Goal: Navigation & Orientation: Find specific page/section

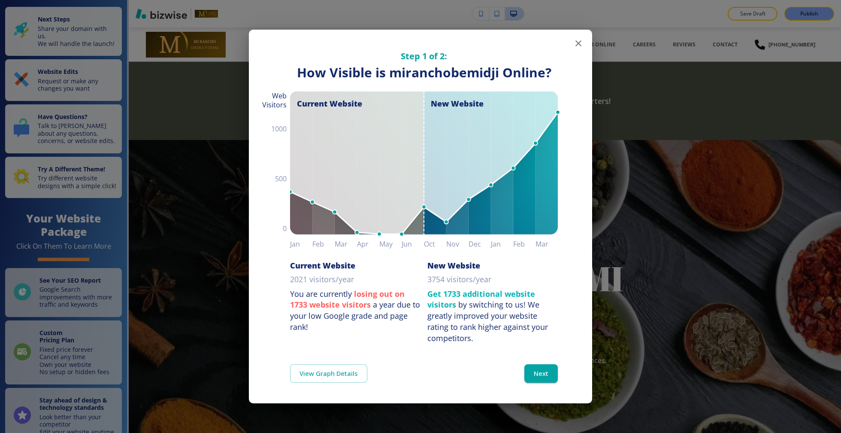
click at [579, 37] on button "button" at bounding box center [578, 43] width 17 height 17
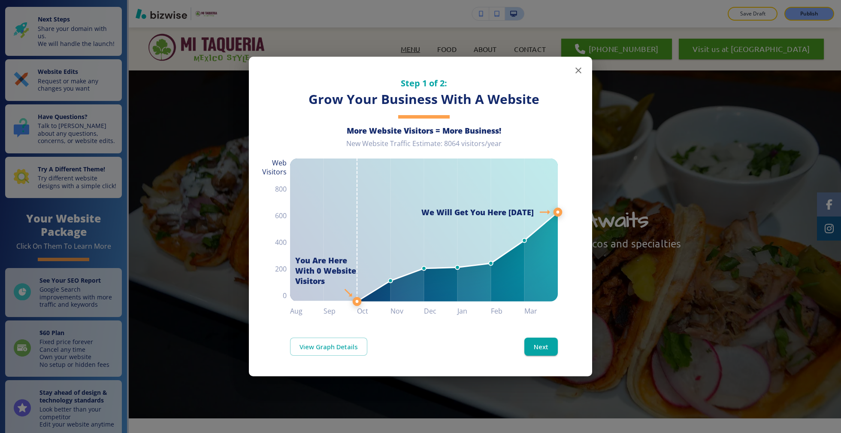
click at [578, 71] on icon "button" at bounding box center [578, 70] width 6 height 6
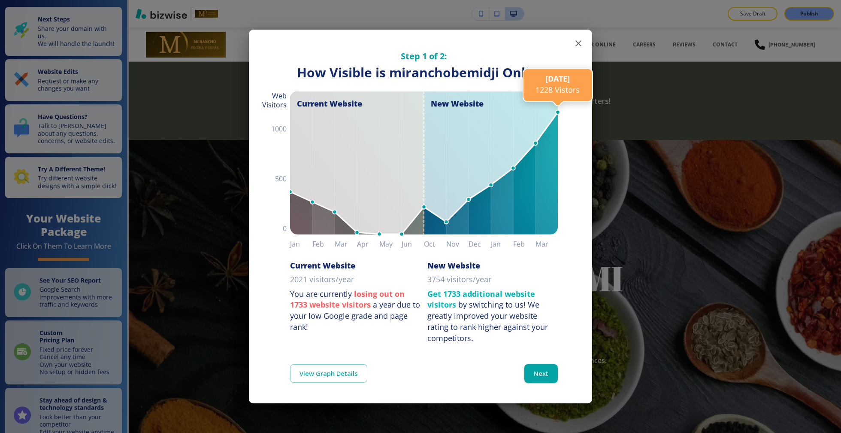
click at [569, 42] on div "Step 1 of 2: How Visible are You Online? How Visible is miranchobemidji Online?…" at bounding box center [420, 187] width 343 height 314
click at [575, 42] on icon "button" at bounding box center [578, 43] width 10 height 10
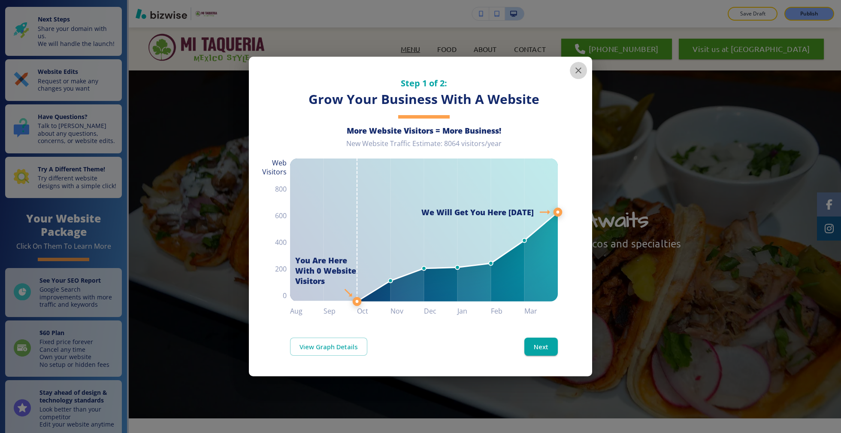
click at [573, 72] on icon "button" at bounding box center [578, 70] width 10 height 10
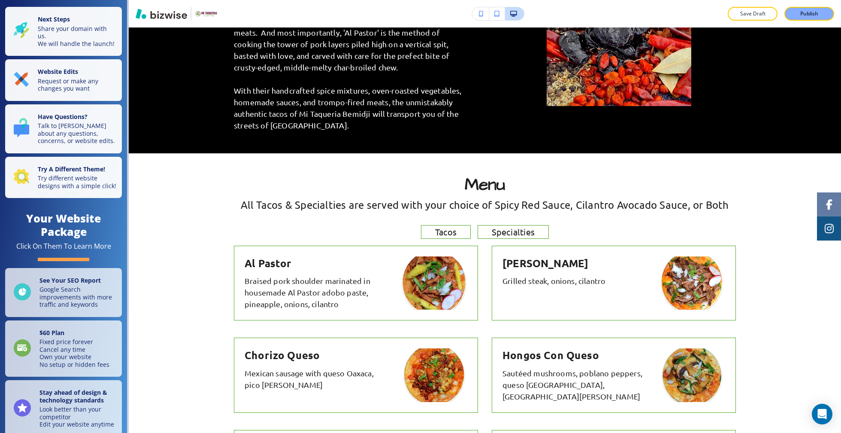
scroll to position [618, 0]
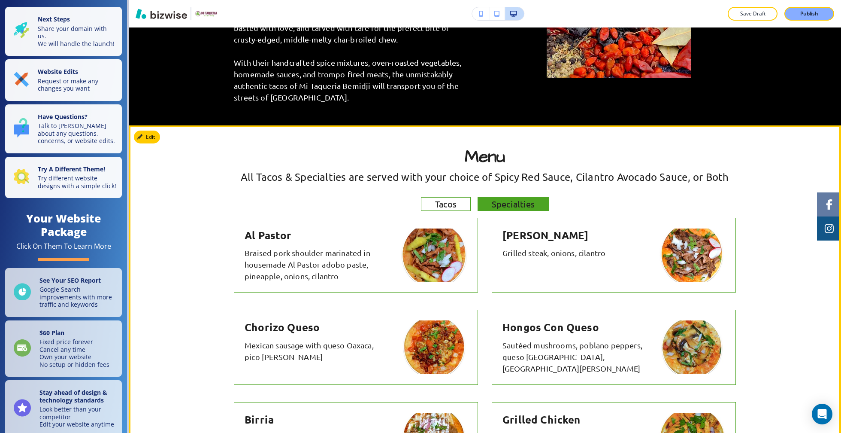
click at [514, 198] on span "Specialties" at bounding box center [513, 203] width 57 height 15
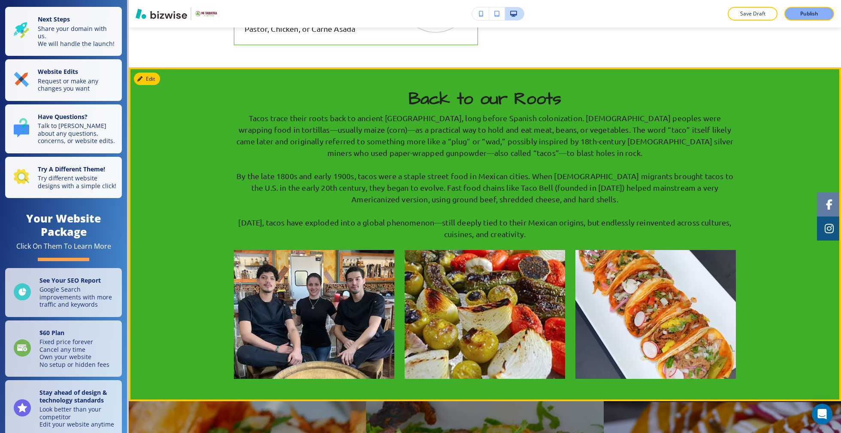
scroll to position [991, 0]
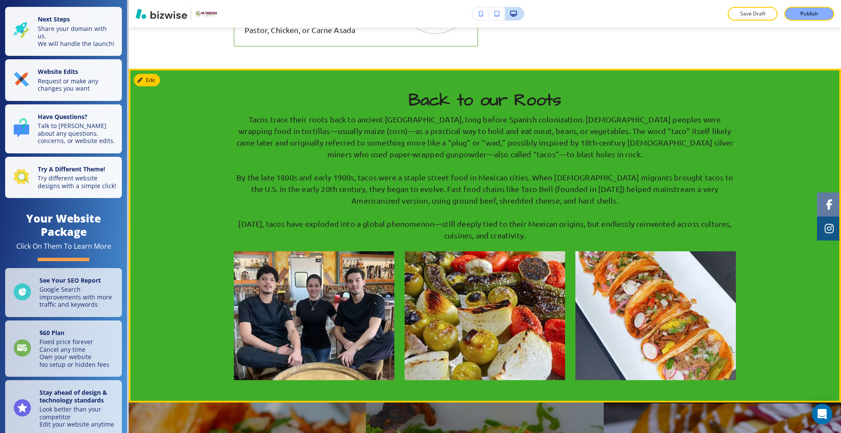
click at [367, 279] on img "button" at bounding box center [314, 315] width 160 height 129
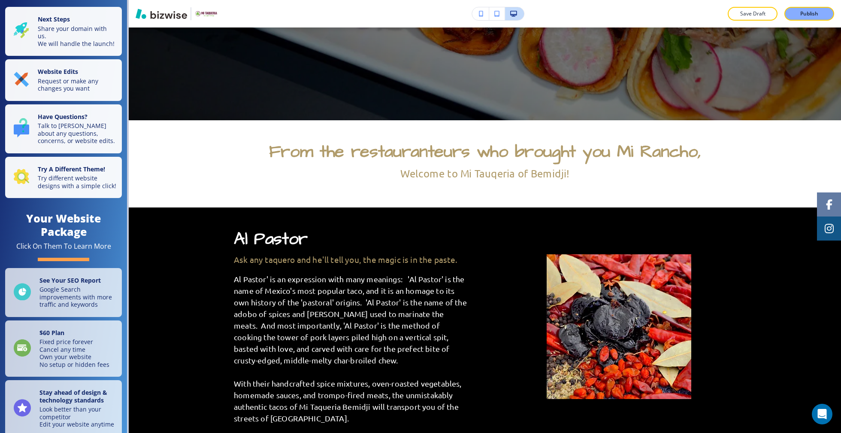
scroll to position [0, 0]
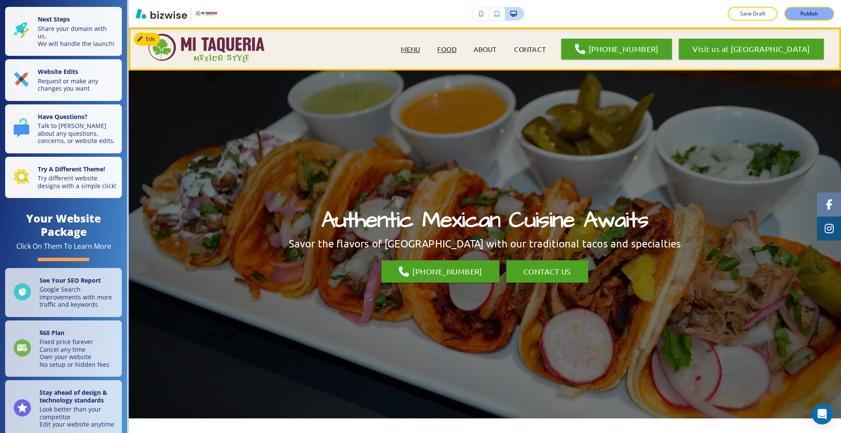
click at [457, 48] on p "FOOD" at bounding box center [446, 49] width 19 height 10
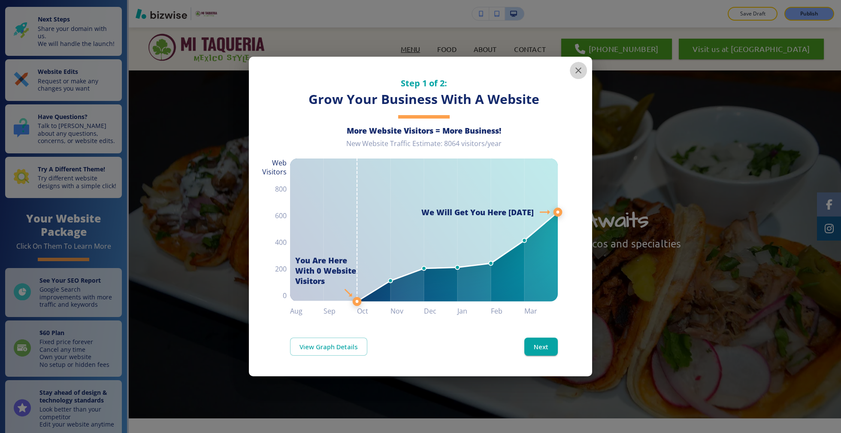
click at [578, 69] on icon "button" at bounding box center [578, 70] width 10 height 10
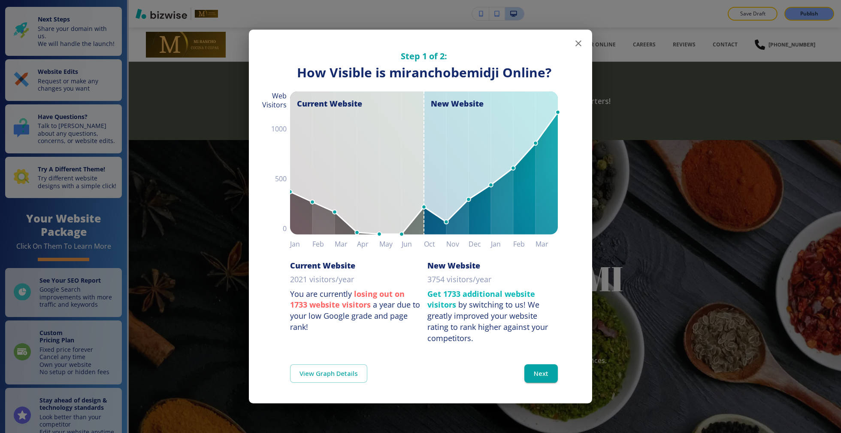
click at [580, 41] on icon "button" at bounding box center [578, 43] width 10 height 10
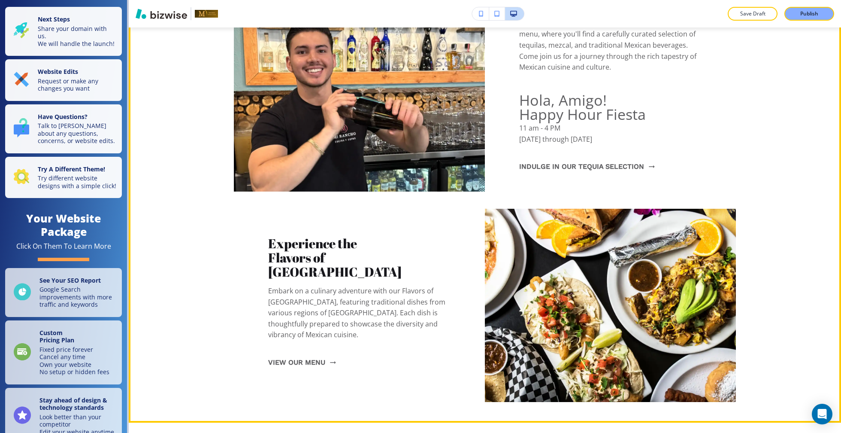
scroll to position [608, 0]
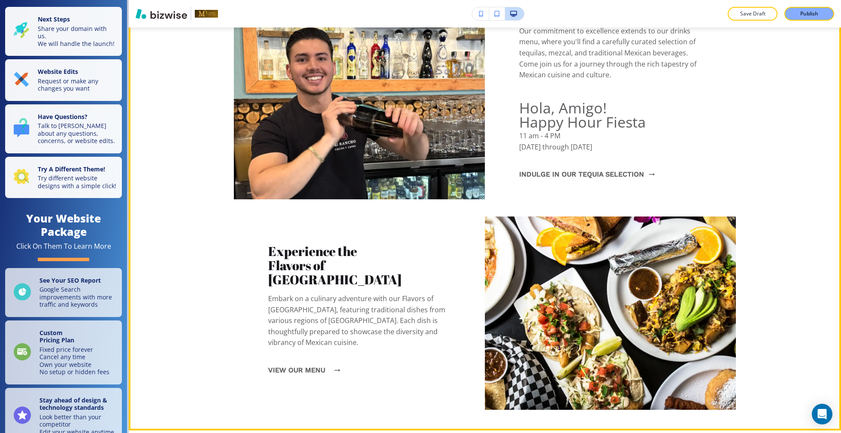
click at [282, 359] on button "VIEW OUR MENU" at bounding box center [301, 369] width 67 height 23
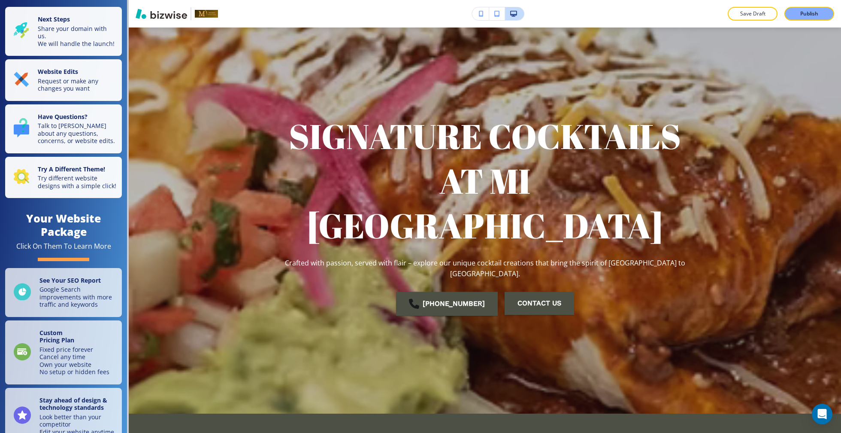
scroll to position [0, 0]
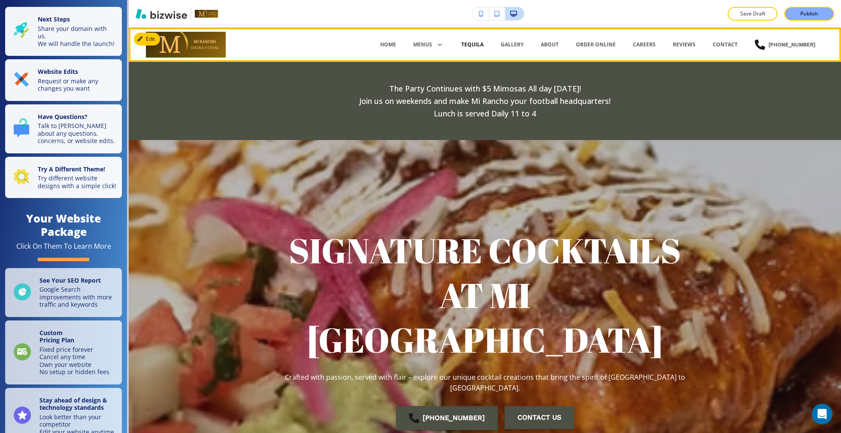
click at [484, 42] on p "TEQUILA" at bounding box center [472, 45] width 22 height 8
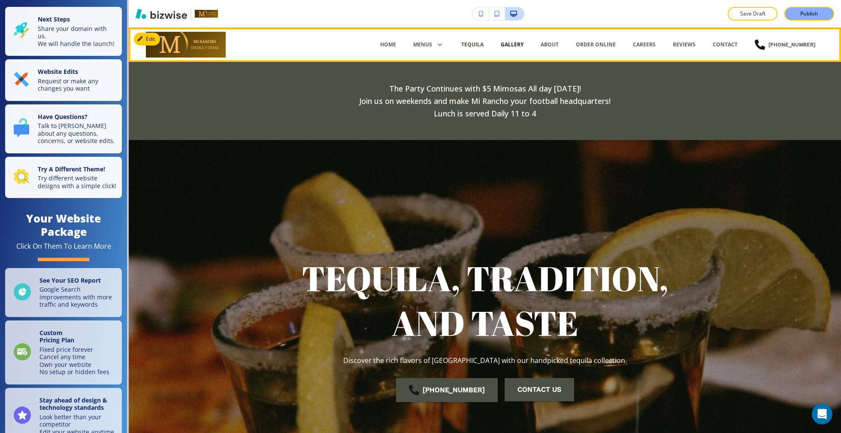
click at [524, 41] on p "GALLERY" at bounding box center [512, 45] width 23 height 8
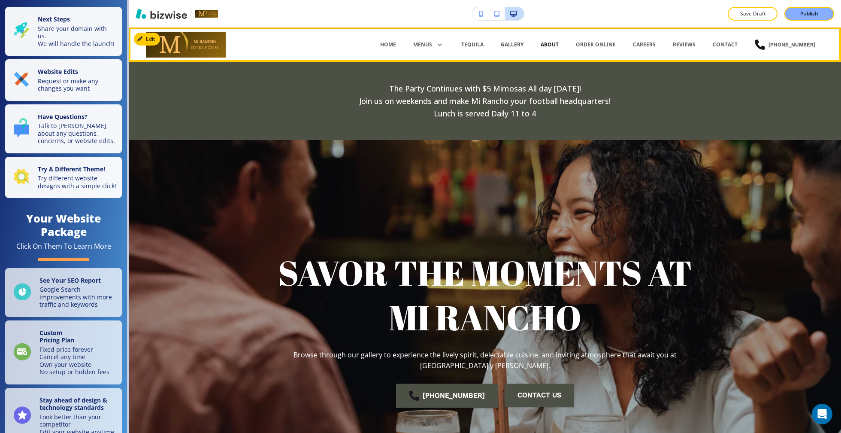
click at [559, 46] on p "ABOUT" at bounding box center [550, 45] width 18 height 8
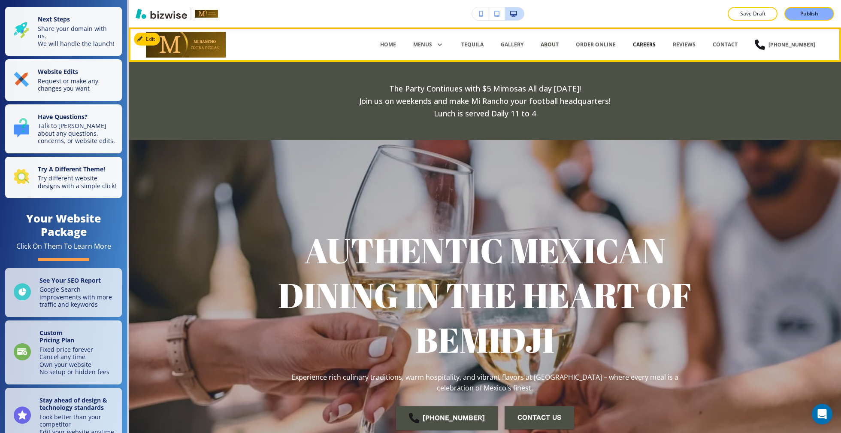
click at [656, 48] on p "CAREERS" at bounding box center [644, 45] width 23 height 8
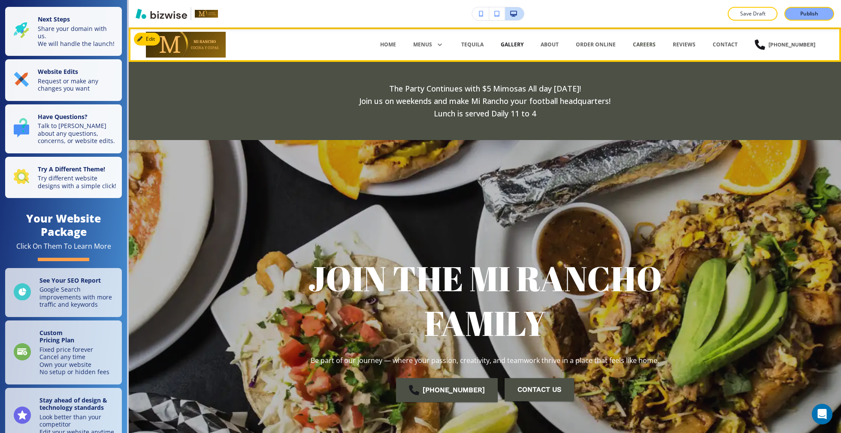
click at [522, 45] on p "GALLERY" at bounding box center [512, 45] width 23 height 8
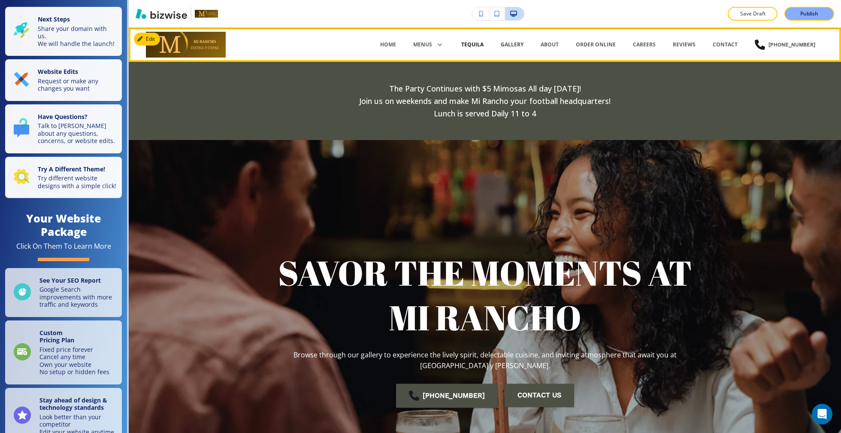
click at [484, 44] on p "TEQUILA" at bounding box center [472, 45] width 22 height 8
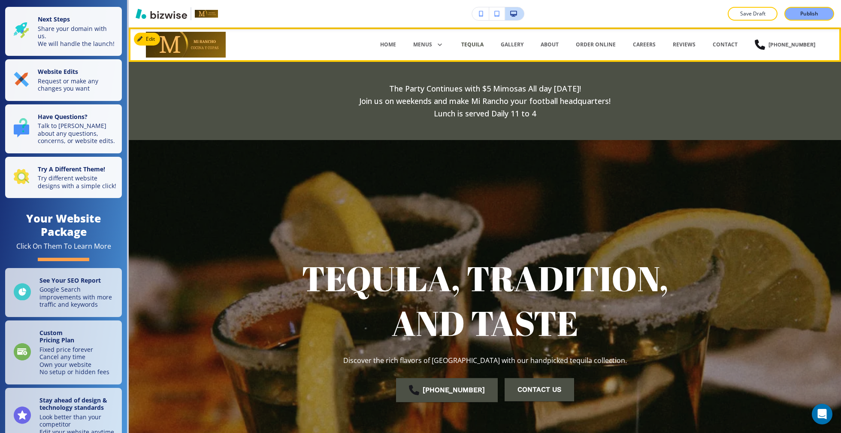
click at [699, 40] on div "REVIEWS" at bounding box center [684, 45] width 40 height 26
click at [696, 43] on p "REVIEWS" at bounding box center [684, 45] width 23 height 8
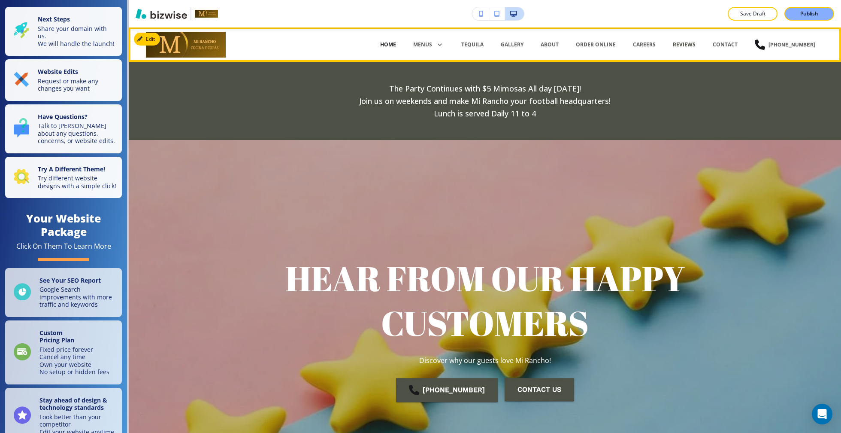
click at [395, 44] on p "HOME" at bounding box center [388, 45] width 16 height 8
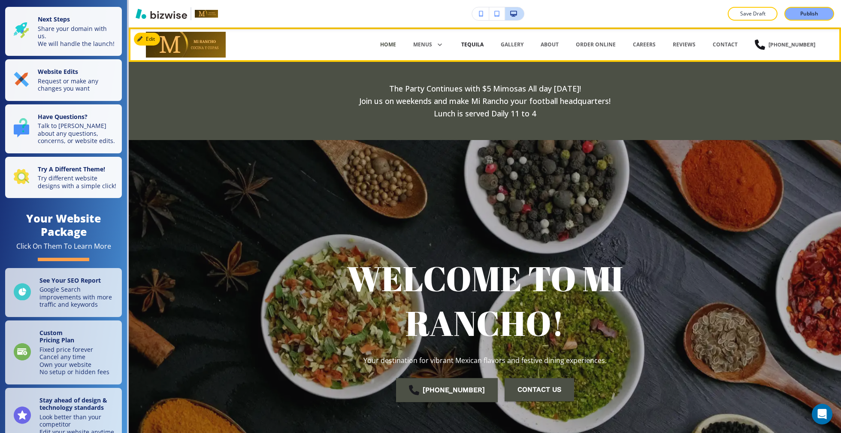
click at [484, 45] on p "TEQUILA" at bounding box center [472, 45] width 22 height 8
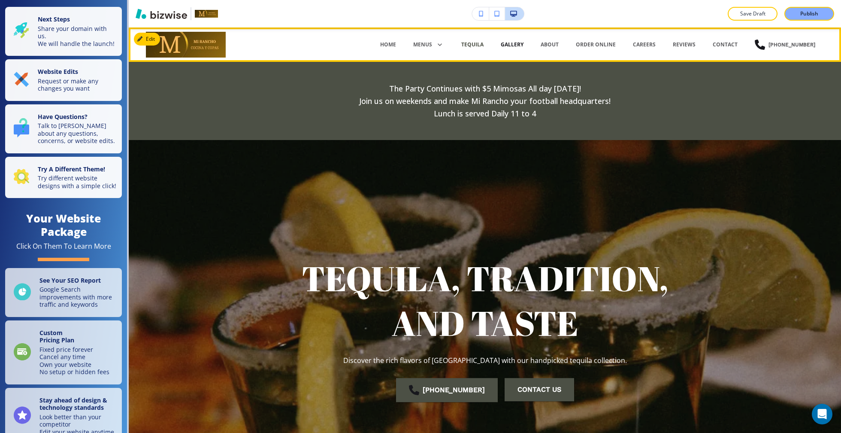
click at [524, 46] on p "GALLERY" at bounding box center [512, 45] width 23 height 8
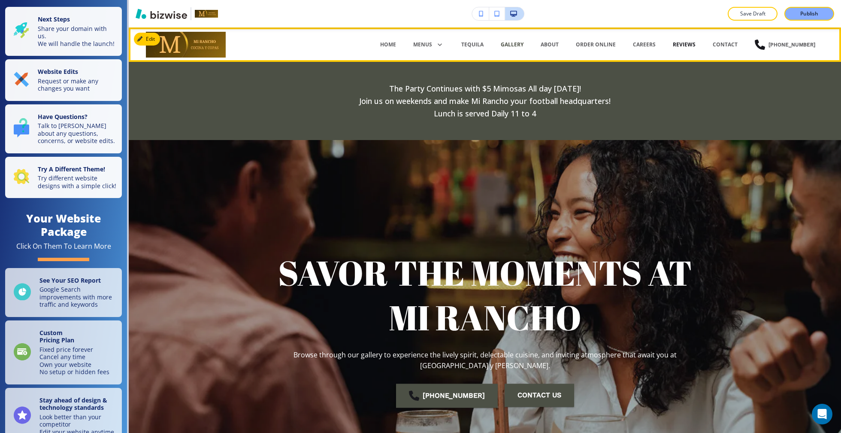
click at [696, 43] on p "REVIEWS" at bounding box center [684, 45] width 23 height 8
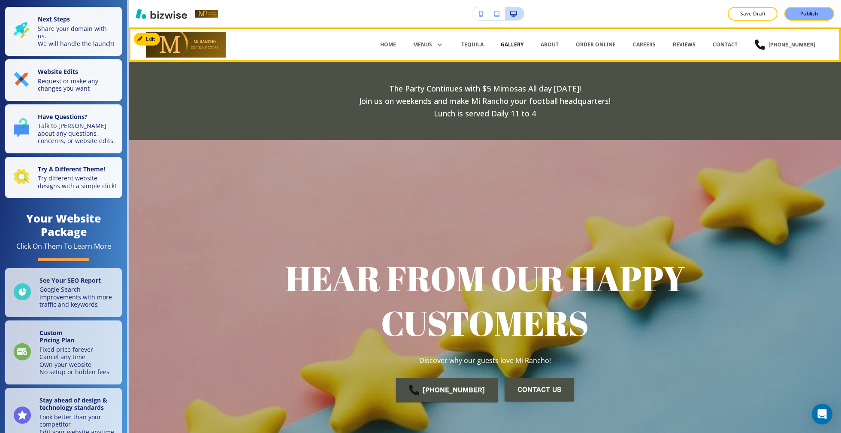
click at [524, 45] on p "GALLERY" at bounding box center [512, 45] width 23 height 8
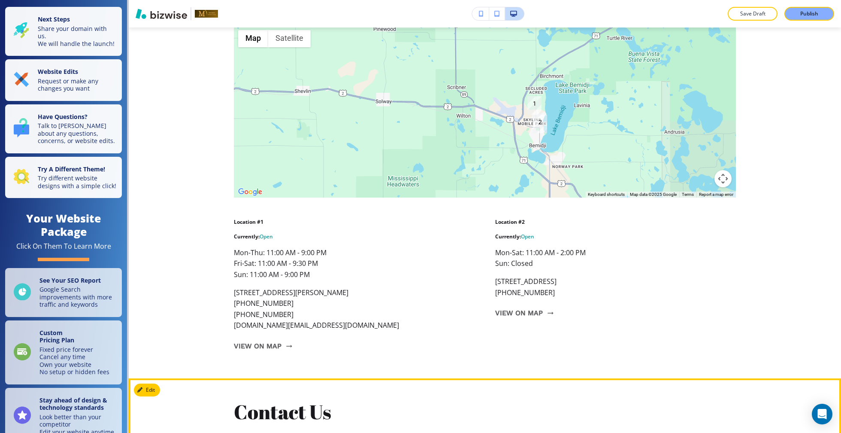
scroll to position [3753, 0]
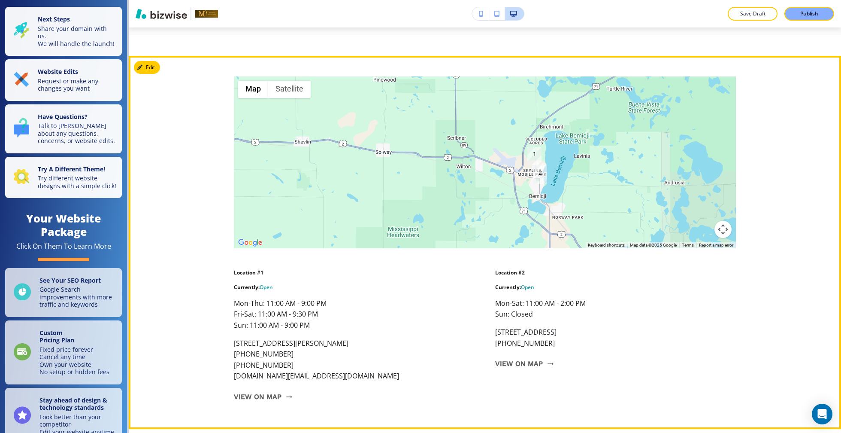
click at [541, 174] on img "2" at bounding box center [540, 174] width 14 height 18
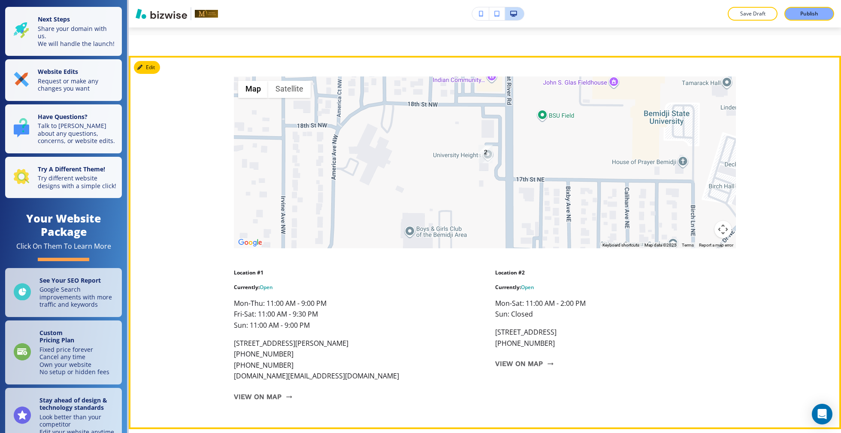
click at [486, 150] on img "2" at bounding box center [485, 154] width 14 height 18
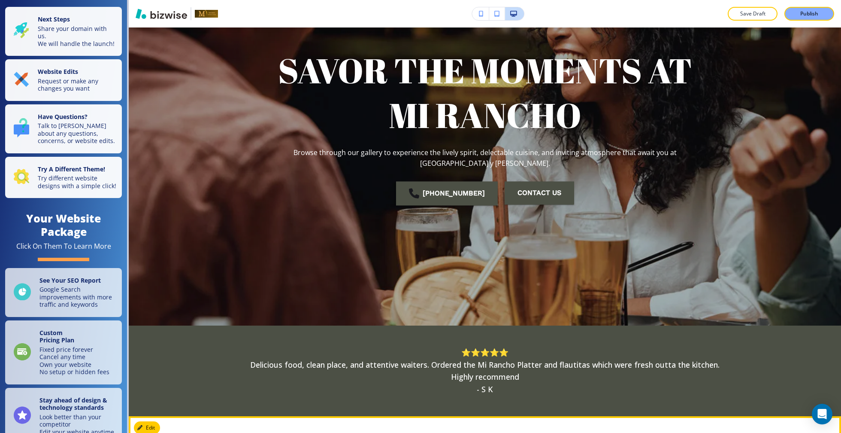
scroll to position [0, 0]
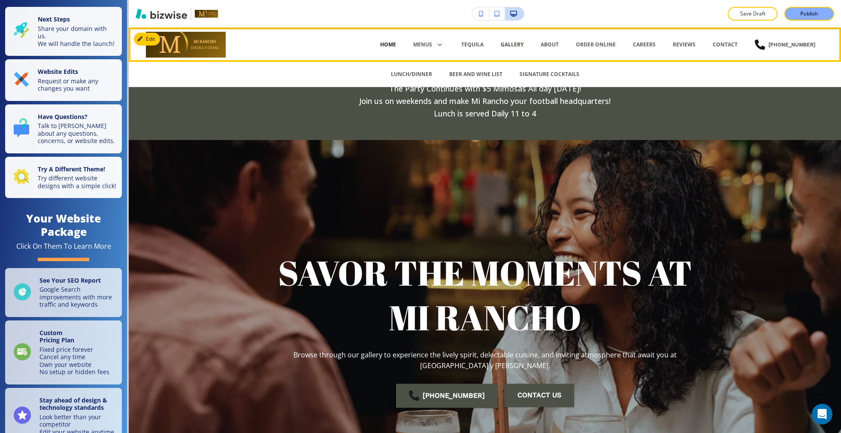
click at [396, 44] on p "HOME" at bounding box center [388, 45] width 16 height 8
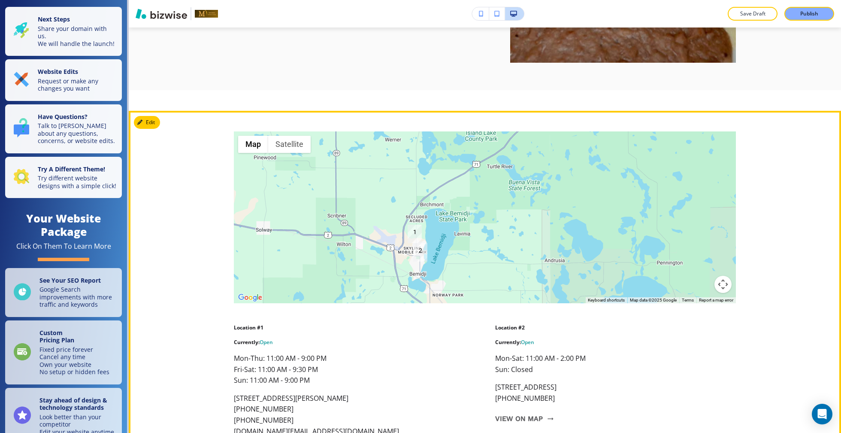
scroll to position [3109, 0]
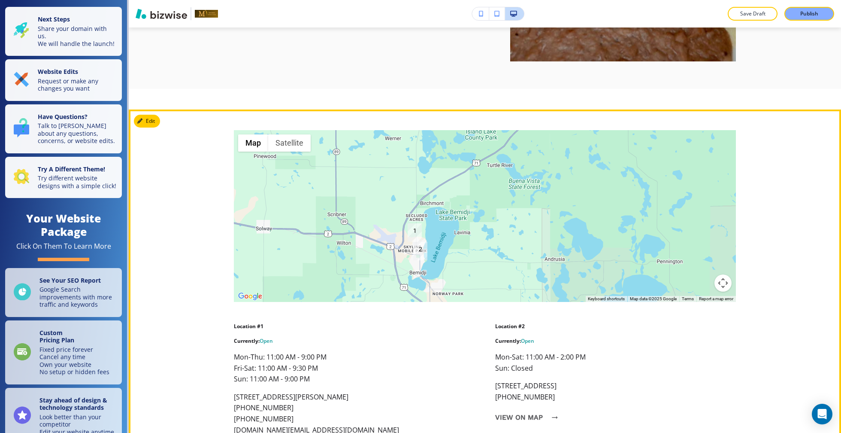
click at [521, 406] on button "View on map" at bounding box center [524, 417] width 58 height 23
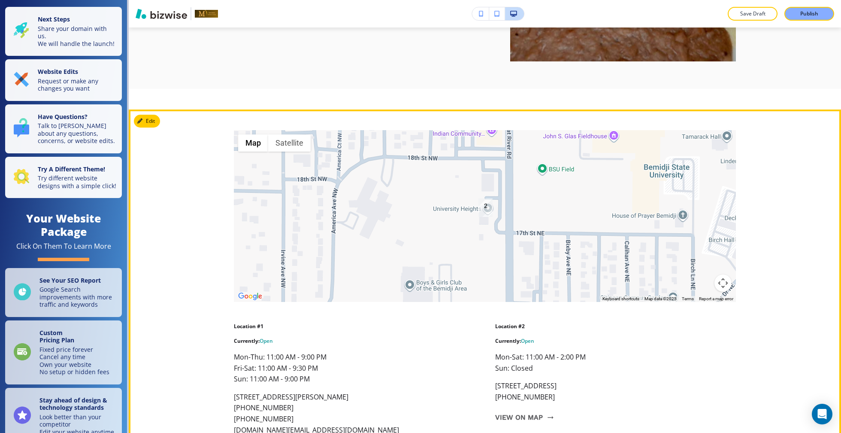
click at [483, 198] on img "2" at bounding box center [485, 207] width 14 height 18
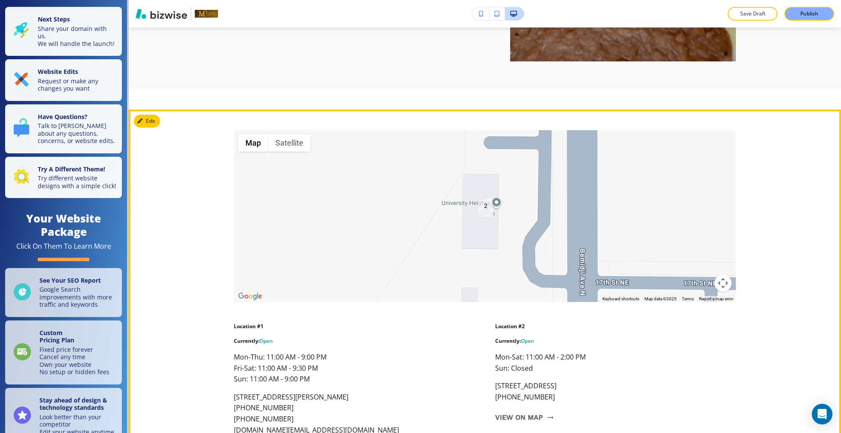
click at [499, 168] on div "To navigate, press the arrow keys." at bounding box center [485, 216] width 502 height 172
click at [488, 198] on img "2" at bounding box center [485, 207] width 14 height 18
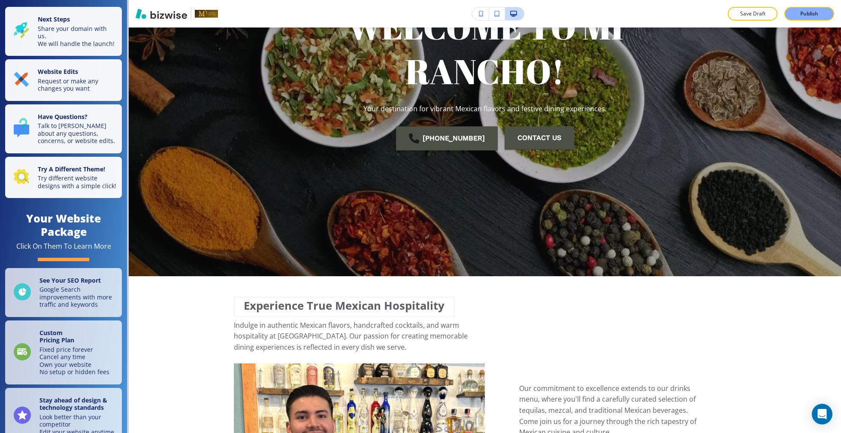
scroll to position [0, 0]
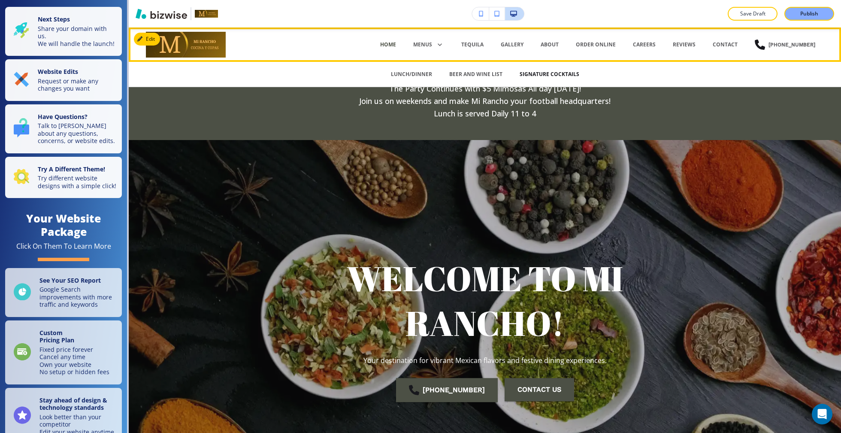
click at [540, 76] on p "SIGNATURE COCKTAILS" at bounding box center [550, 74] width 60 height 8
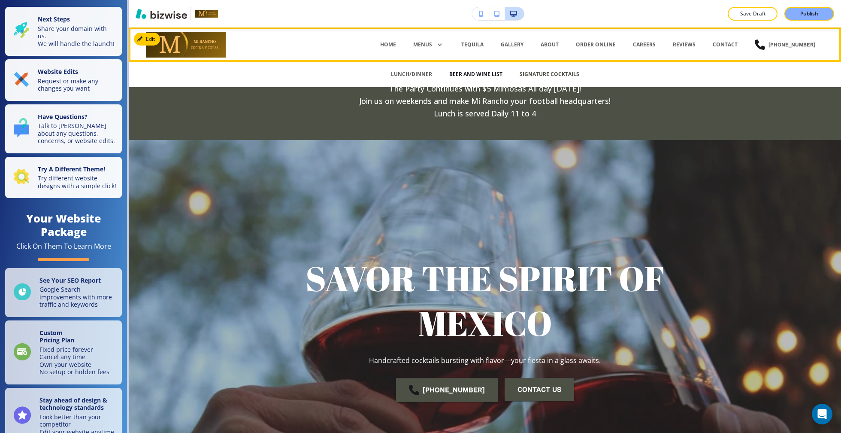
click at [466, 77] on p "BEER AND WINE LIST" at bounding box center [475, 74] width 53 height 8
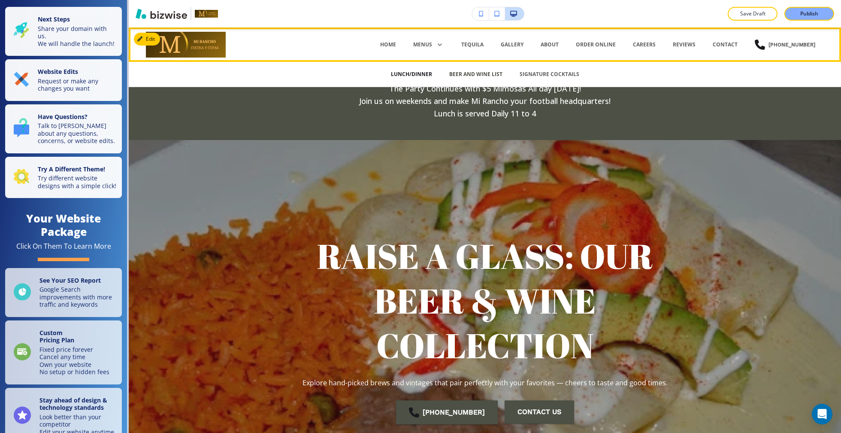
click at [417, 76] on p "LUNCH/DINNER" at bounding box center [411, 74] width 41 height 8
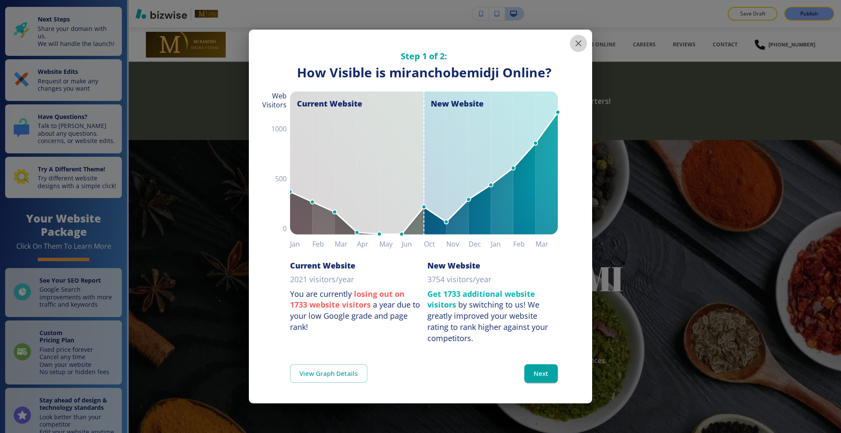
click at [583, 40] on icon "button" at bounding box center [578, 43] width 10 height 10
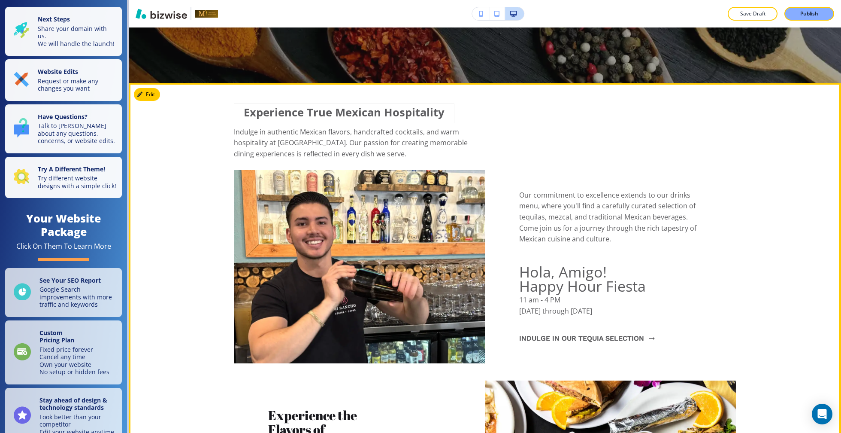
scroll to position [390, 0]
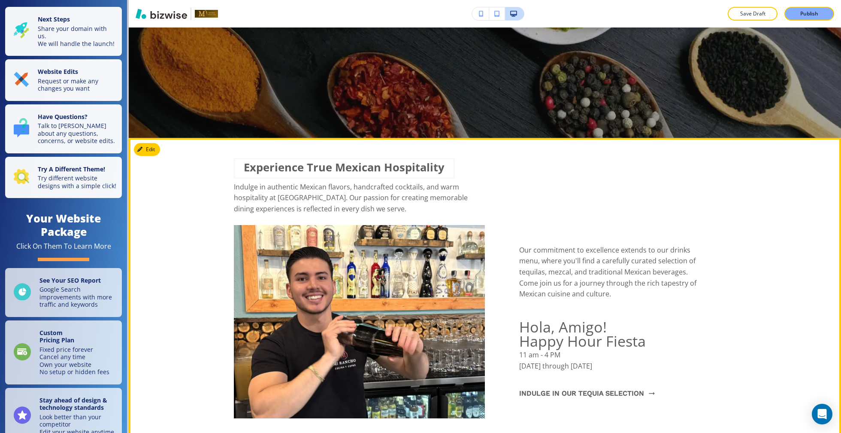
click at [614, 138] on section "Experience True Mexican Hospitality Indulge in authentic Mexican flavors, handc…" at bounding box center [485, 393] width 712 height 511
click at [143, 150] on icon "button" at bounding box center [141, 149] width 5 height 5
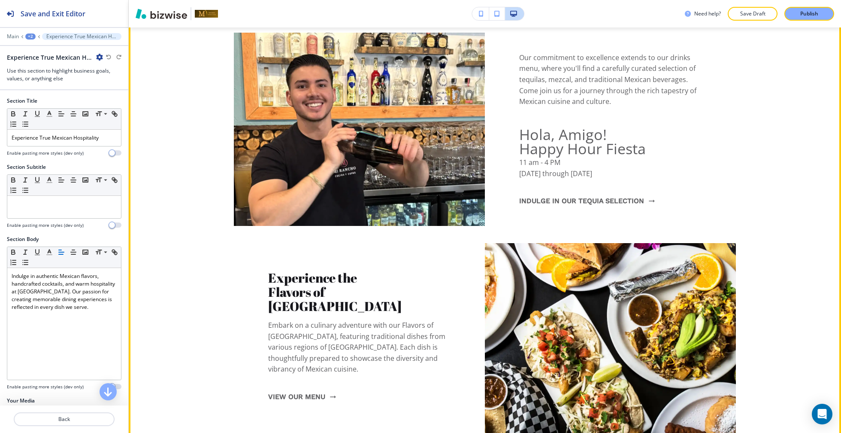
scroll to position [589, 0]
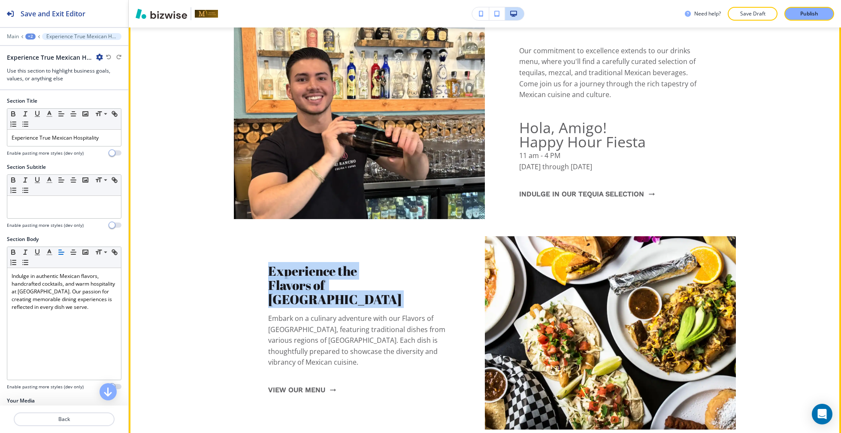
drag, startPoint x: 270, startPoint y: 282, endPoint x: 385, endPoint y: 302, distance: 116.2
click at [385, 303] on div "Experience the Flavors of Mexico Embark on a culinary adventure with our Flavor…" at bounding box center [359, 332] width 182 height 138
copy h3 "Experience the Flavors of Mexico"
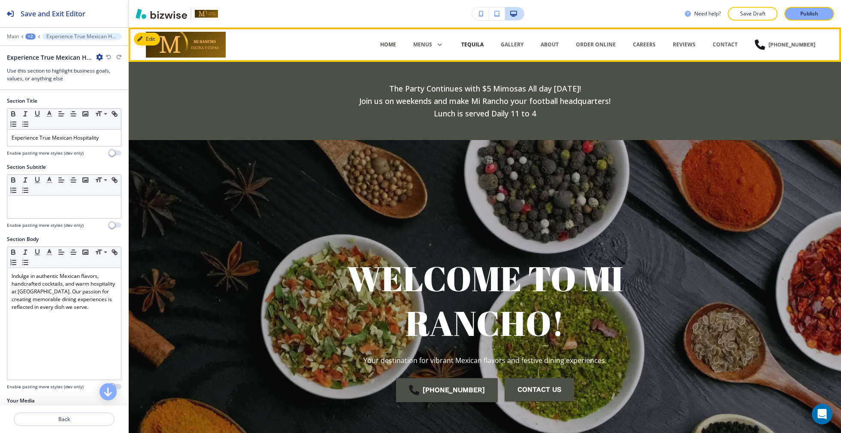
click at [479, 42] on p "TEQUILA" at bounding box center [472, 45] width 22 height 8
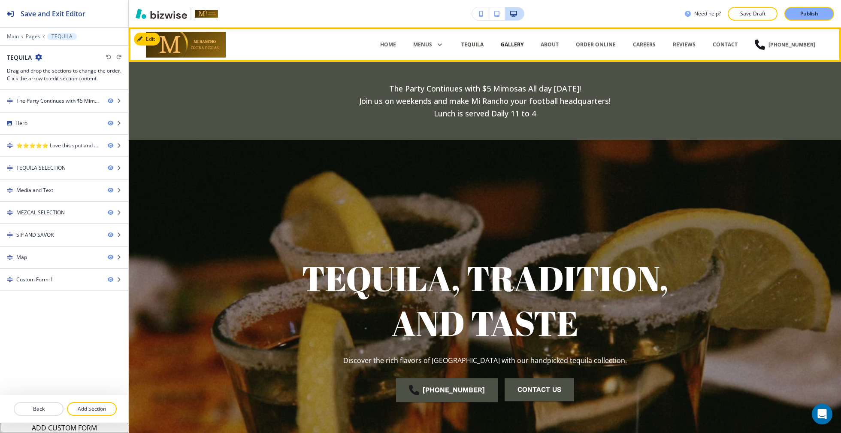
click at [521, 47] on p "GALLERY" at bounding box center [512, 45] width 23 height 8
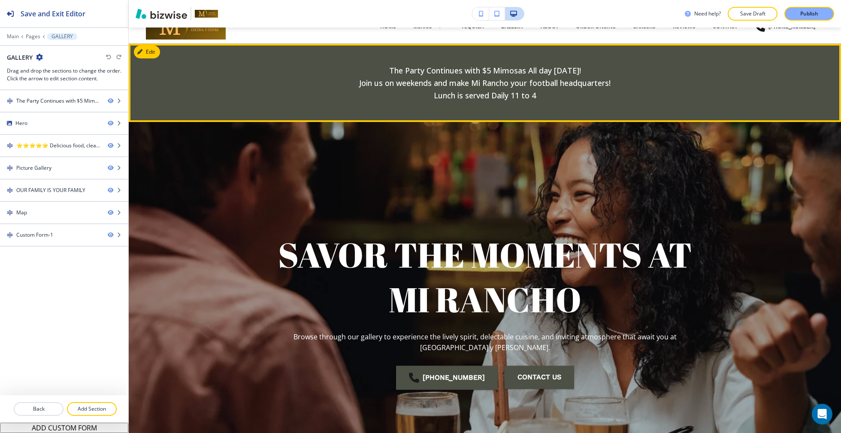
scroll to position [19, 0]
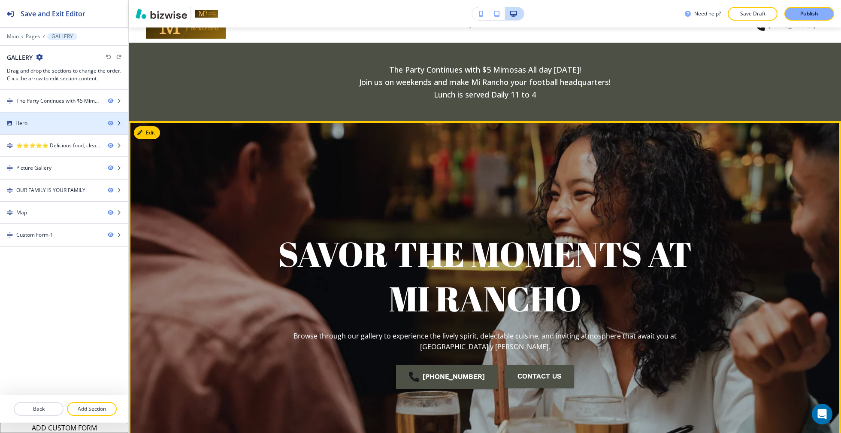
click at [73, 128] on div at bounding box center [64, 130] width 128 height 7
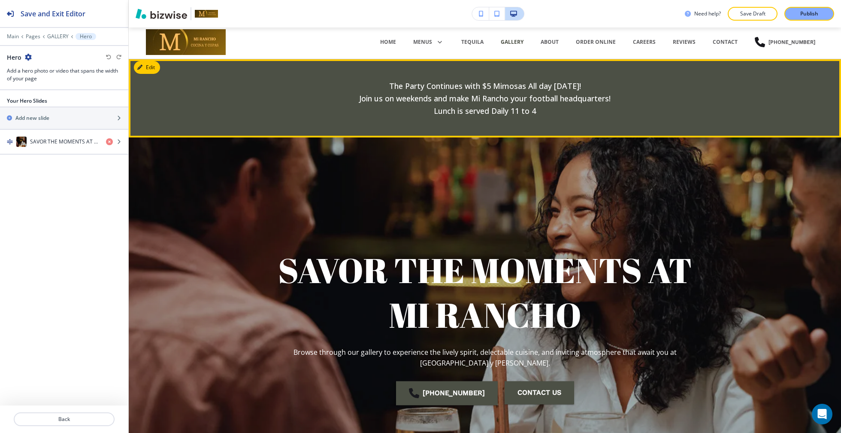
scroll to position [0, 0]
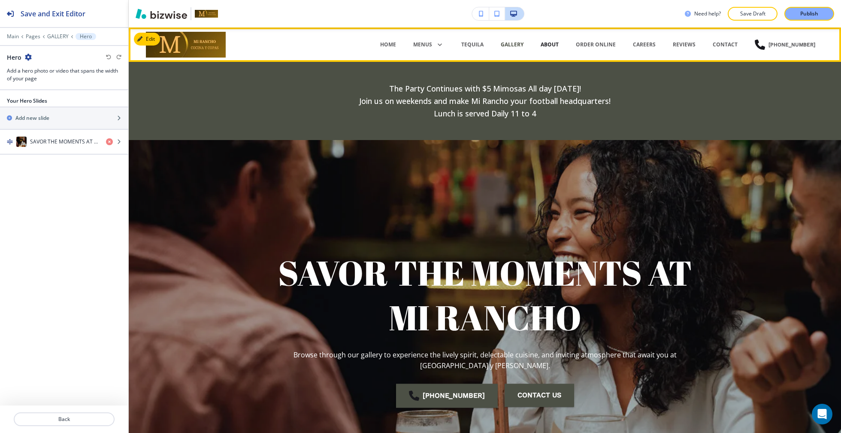
click at [557, 45] on p "ABOUT" at bounding box center [550, 45] width 18 height 8
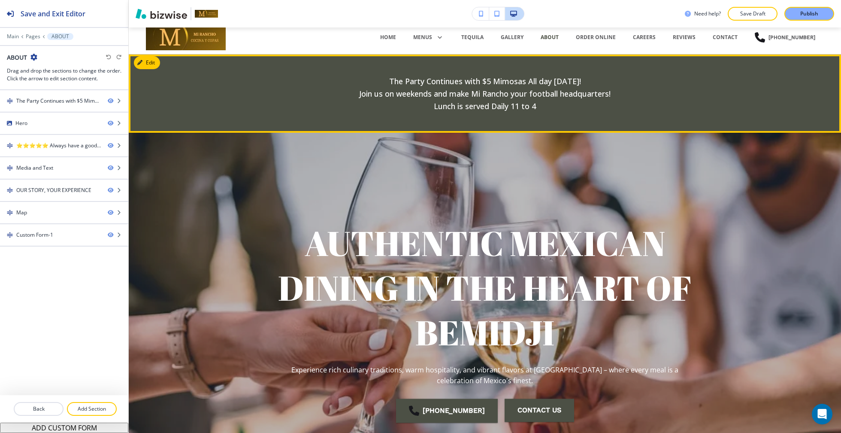
scroll to position [1, 0]
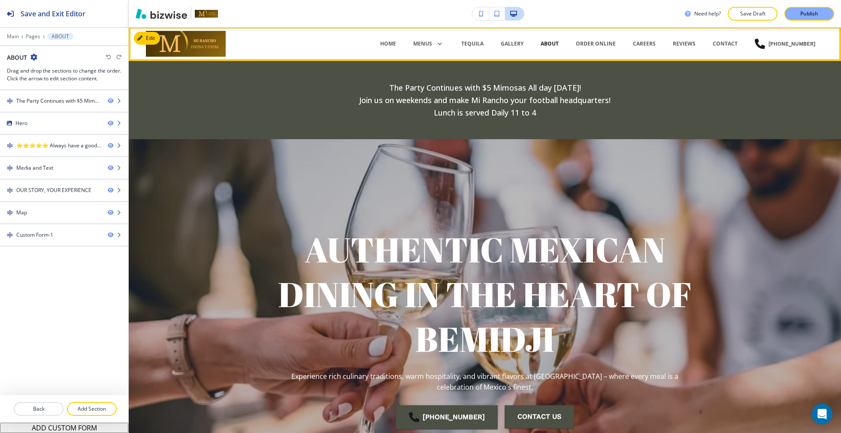
click at [559, 42] on p "ABOUT" at bounding box center [550, 44] width 18 height 8
click at [591, 40] on p "ORDER ONLINE" at bounding box center [596, 44] width 40 height 8
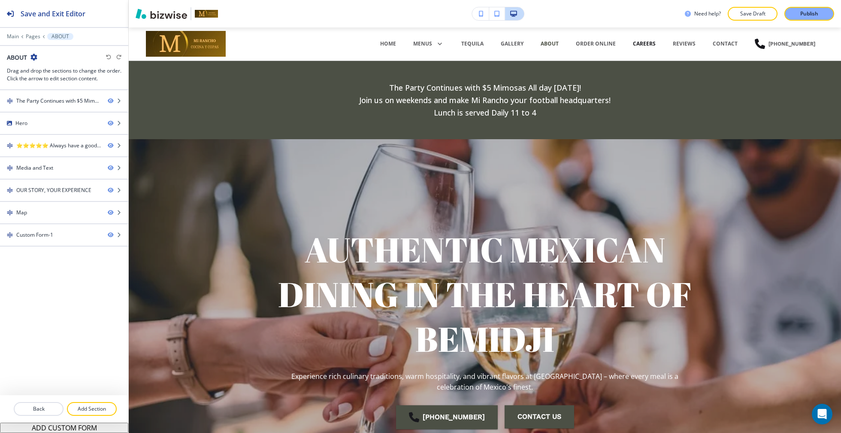
click at [656, 43] on p "CAREERS" at bounding box center [644, 44] width 23 height 8
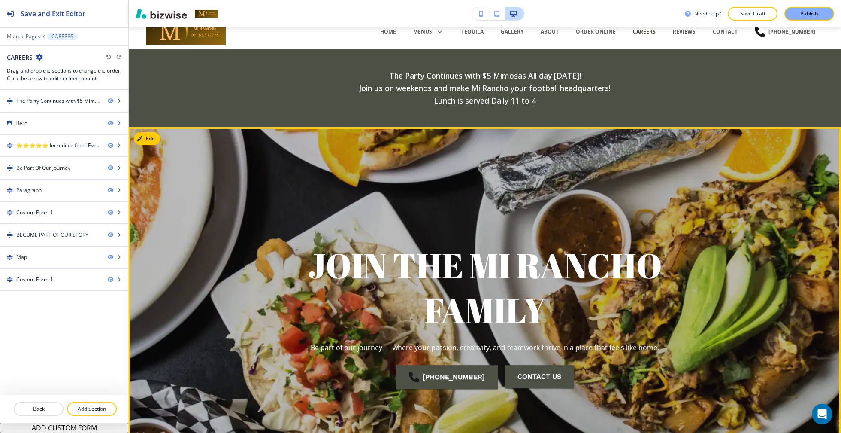
scroll to position [0, 0]
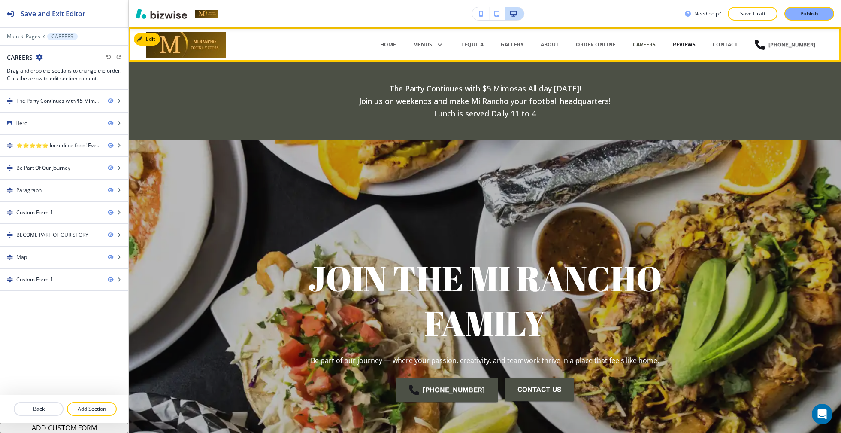
click at [696, 45] on p "REVIEWS" at bounding box center [684, 45] width 23 height 8
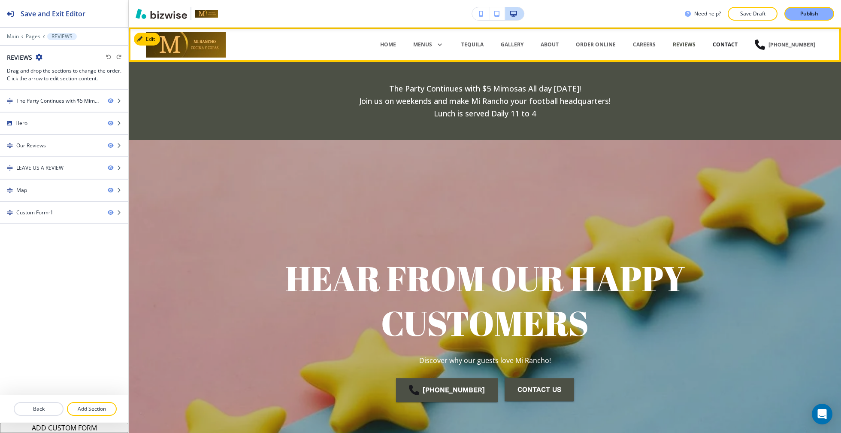
click at [738, 44] on p "CONTACT" at bounding box center [725, 45] width 25 height 8
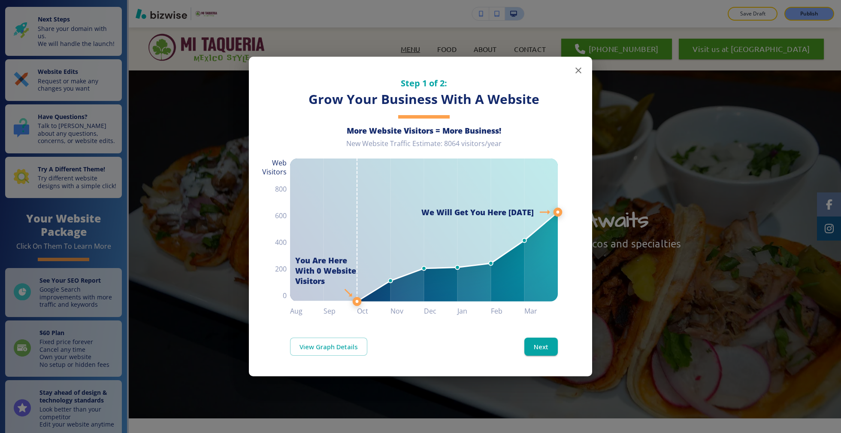
click at [576, 67] on icon "button" at bounding box center [578, 70] width 10 height 10
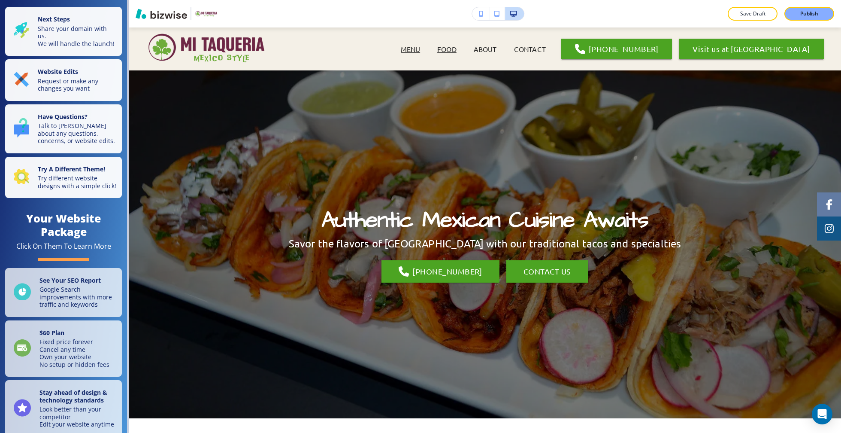
click at [457, 50] on p "FOOD" at bounding box center [446, 49] width 19 height 10
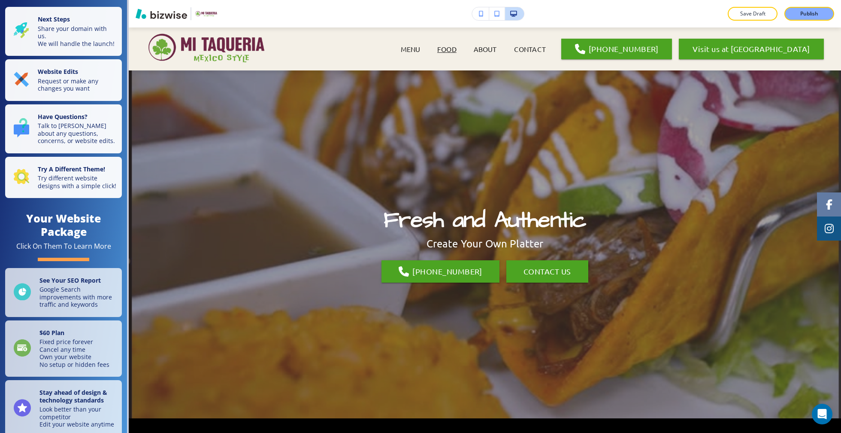
click at [506, 48] on div "ABOUT" at bounding box center [485, 49] width 40 height 10
click at [497, 48] on p "ABOUT" at bounding box center [485, 49] width 23 height 10
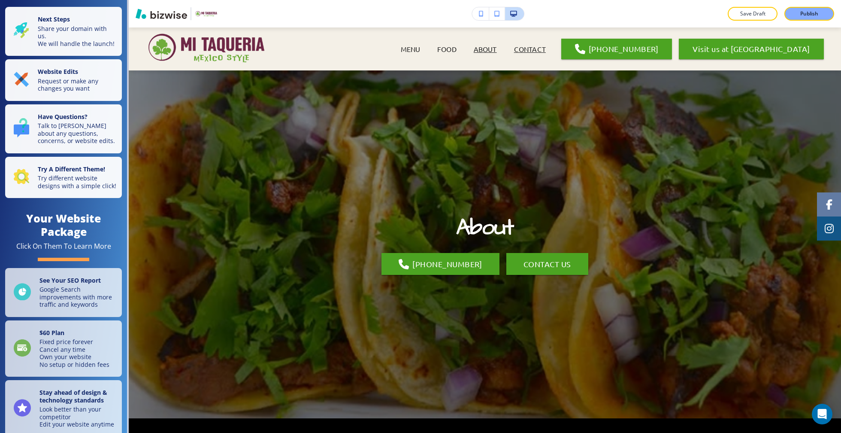
click at [546, 46] on p "CONTACT" at bounding box center [530, 49] width 32 height 10
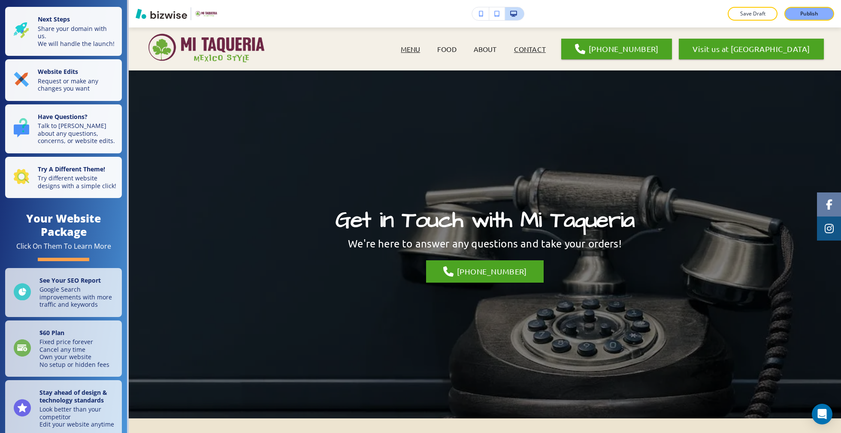
click at [420, 47] on p "MENU" at bounding box center [410, 49] width 19 height 10
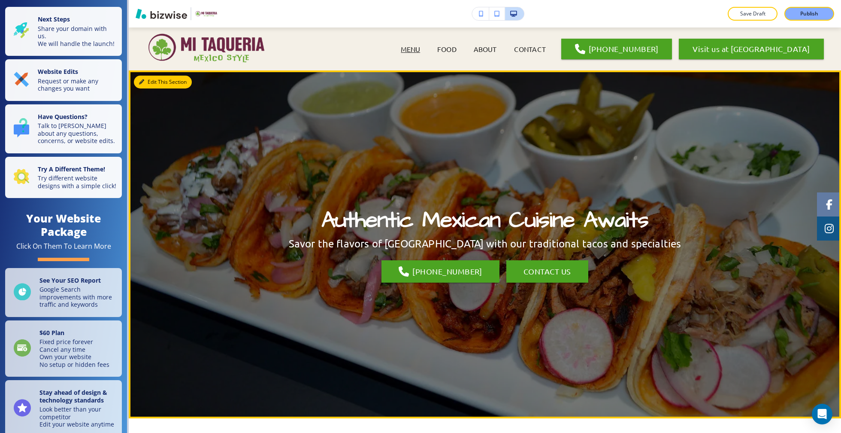
click at [155, 86] on button "Edit This Section" at bounding box center [163, 82] width 58 height 13
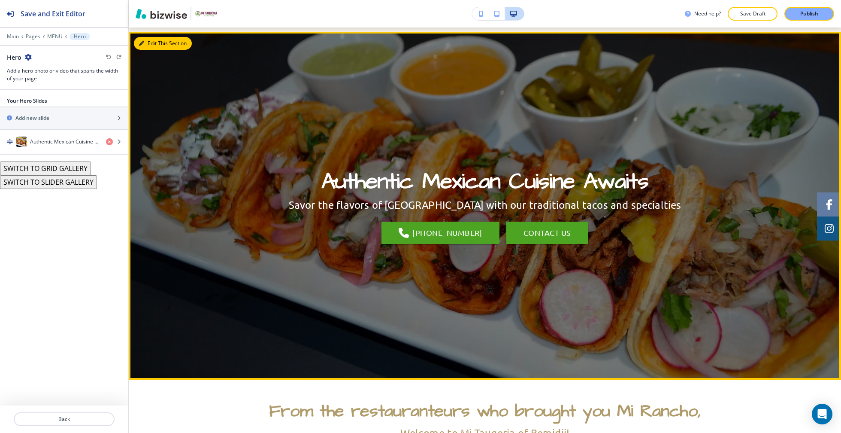
scroll to position [43, 0]
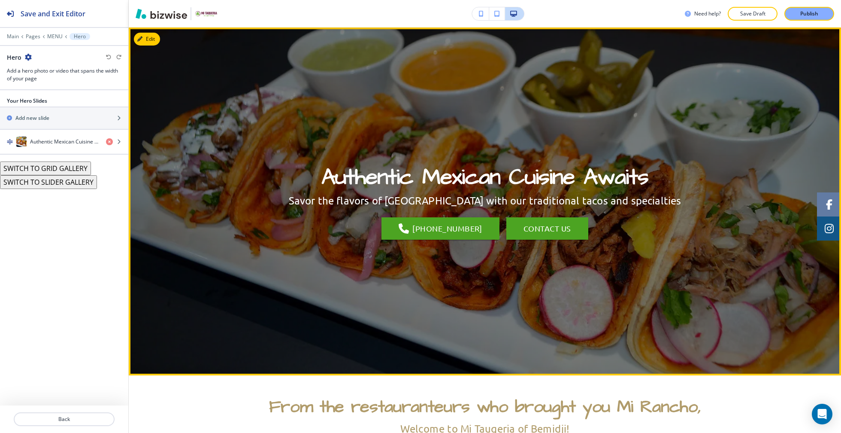
click at [170, 86] on div "Authentic Mexican Cuisine Awaits Savor the flavors of [GEOGRAPHIC_DATA] with ou…" at bounding box center [485, 201] width 712 height 303
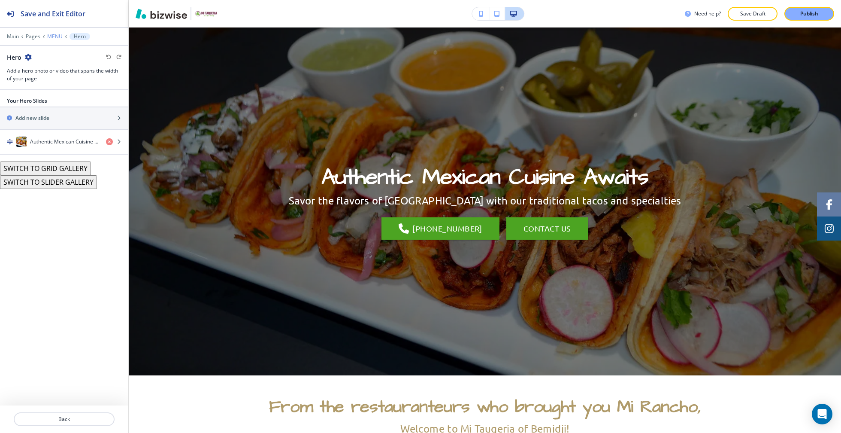
click at [51, 36] on p "MENU" at bounding box center [54, 36] width 15 height 6
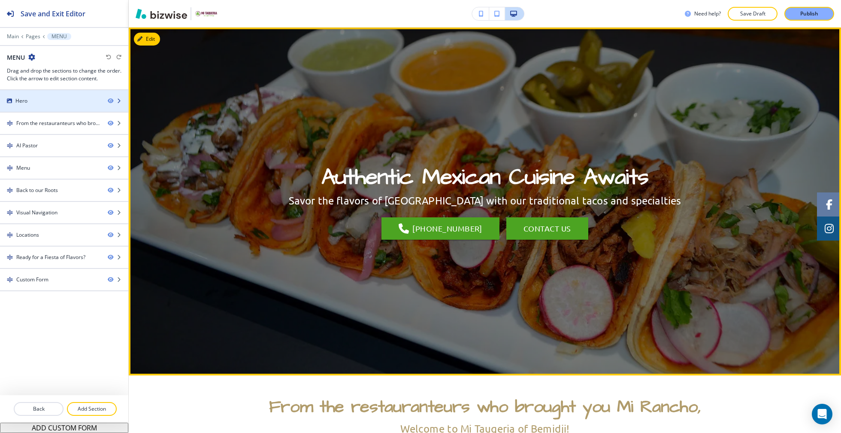
click at [57, 110] on div at bounding box center [64, 108] width 128 height 7
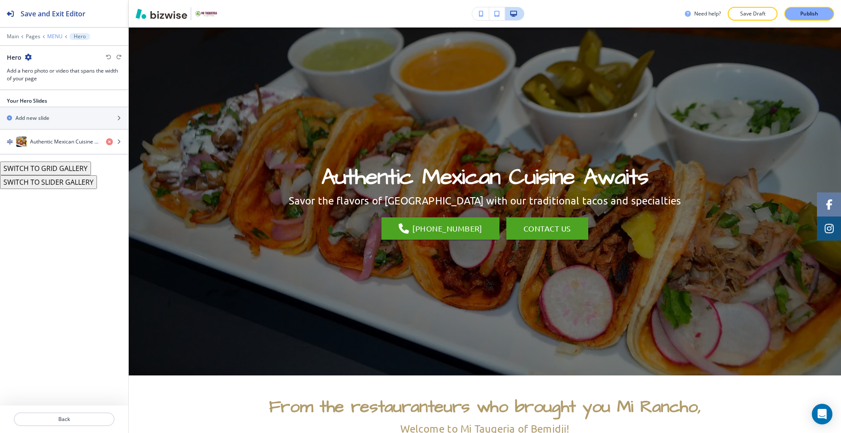
click at [58, 35] on p "MENU" at bounding box center [54, 36] width 15 height 6
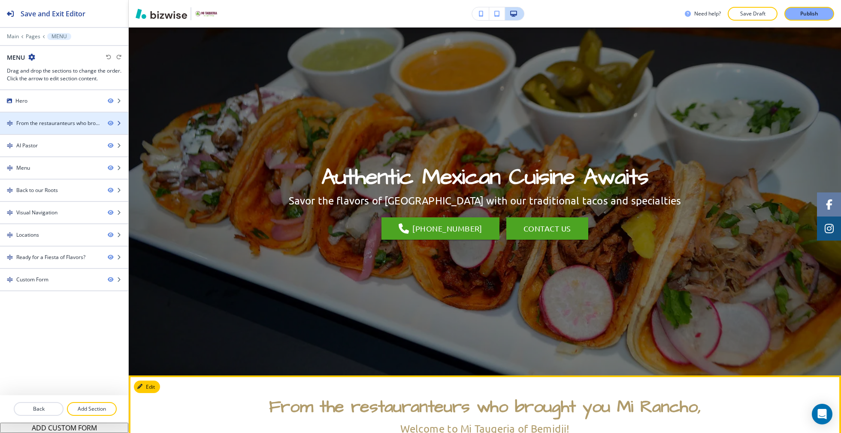
click at [74, 121] on div "From the restauranteurs who brought you Mi Rancho," at bounding box center [58, 123] width 85 height 8
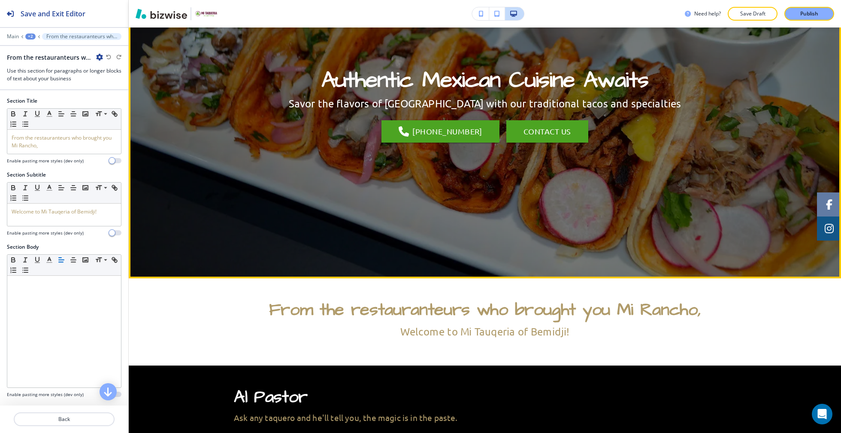
scroll to position [65, 0]
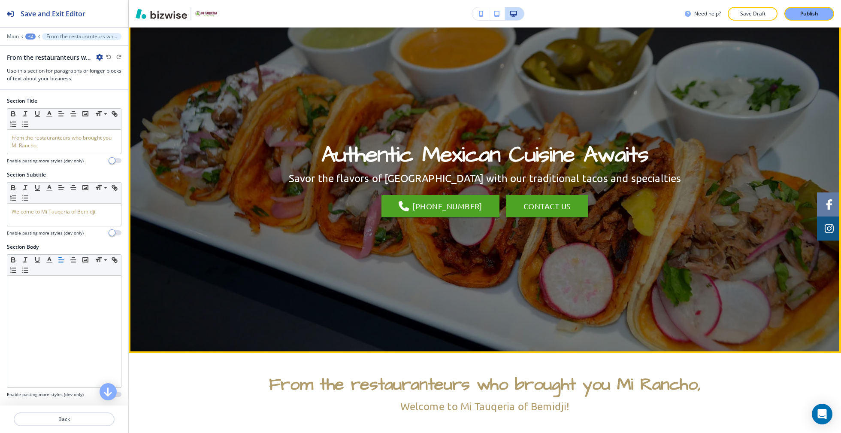
click at [182, 118] on div "Authentic Mexican Cuisine Awaits Savor the flavors of [GEOGRAPHIC_DATA] with ou…" at bounding box center [485, 178] width 712 height 303
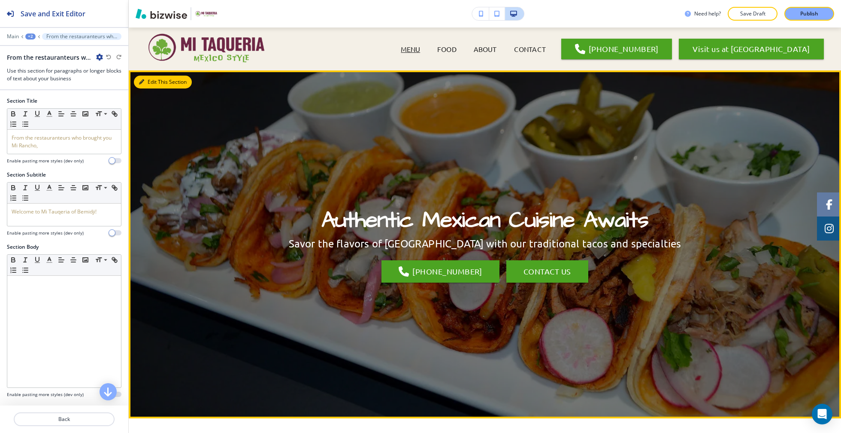
click at [150, 82] on button "Edit This Section" at bounding box center [163, 82] width 58 height 13
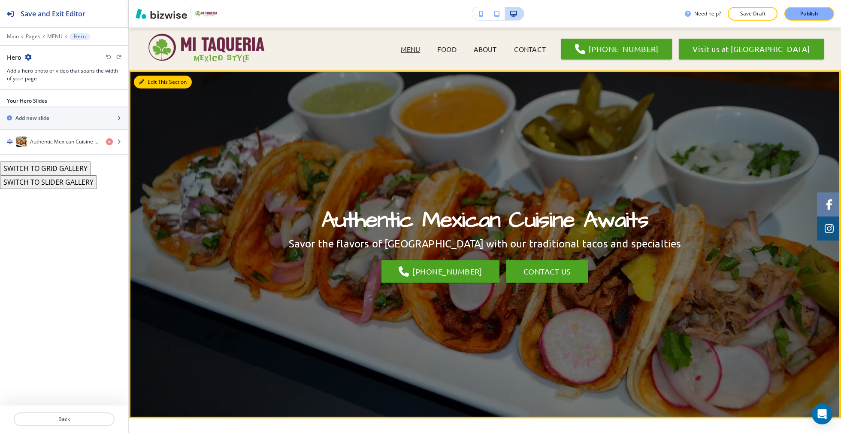
scroll to position [43, 0]
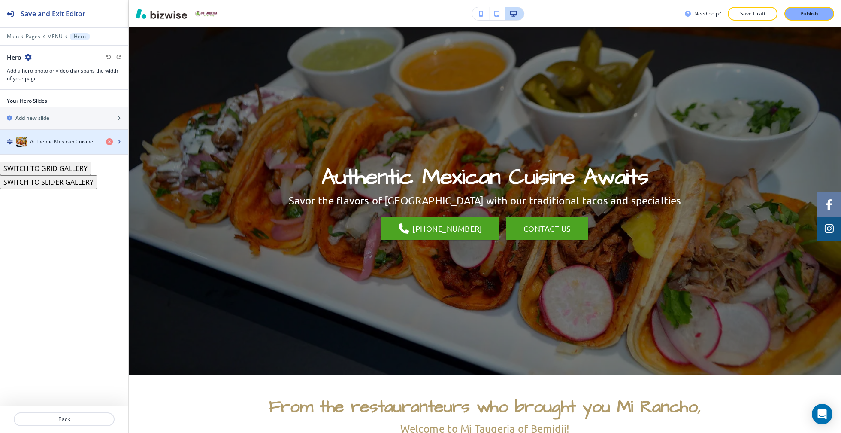
click at [79, 142] on h4 "Authentic Mexican Cuisine Awaits" at bounding box center [64, 142] width 69 height 8
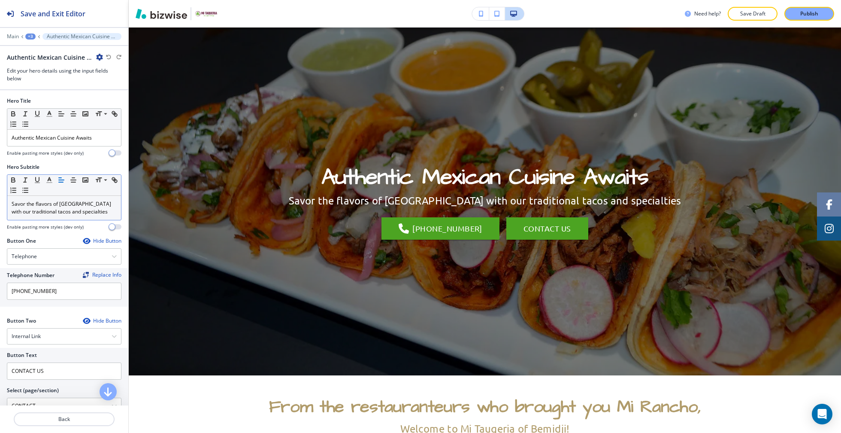
scroll to position [42, 0]
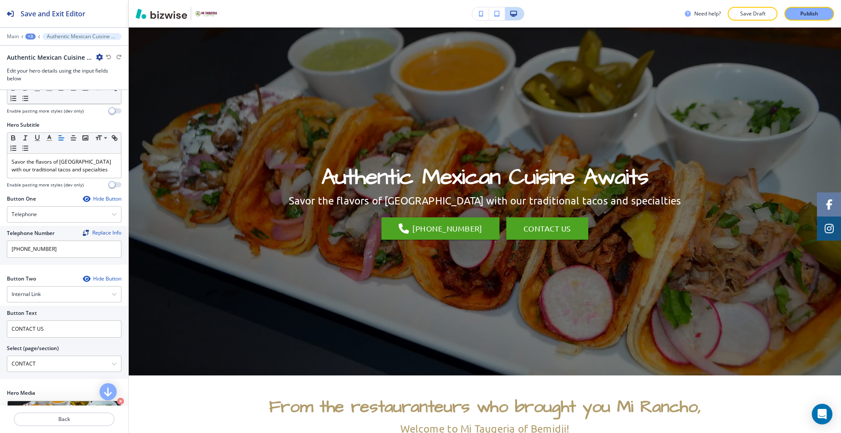
click at [98, 195] on div "Hide Button" at bounding box center [102, 198] width 39 height 7
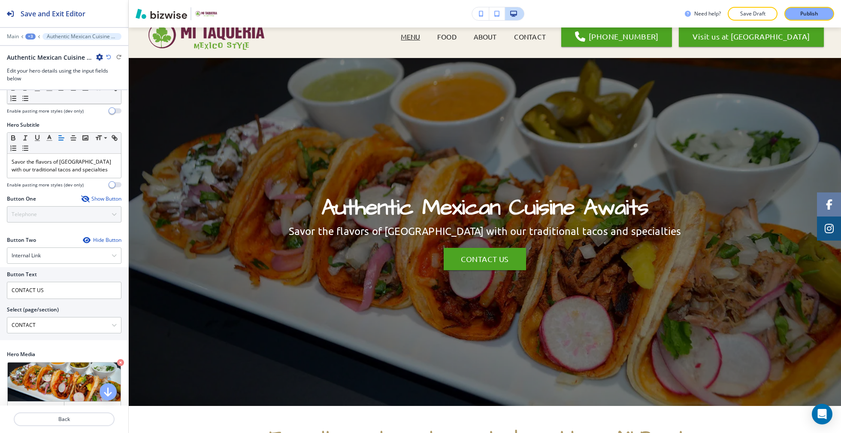
scroll to position [0, 0]
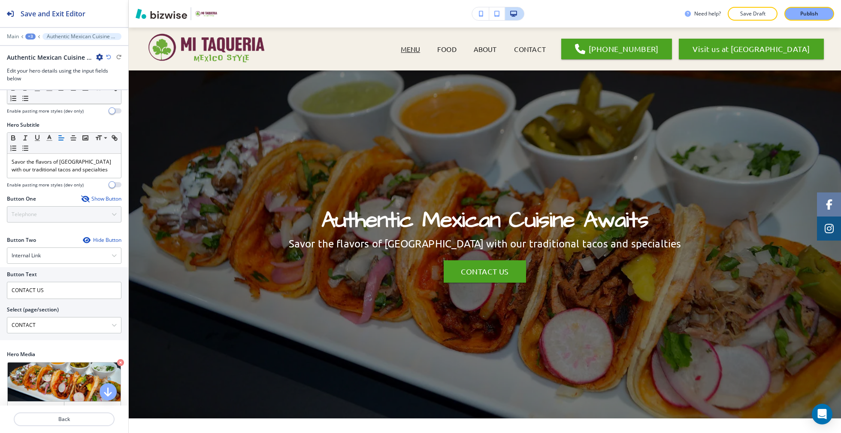
click at [95, 195] on div "Show Button" at bounding box center [101, 198] width 40 height 7
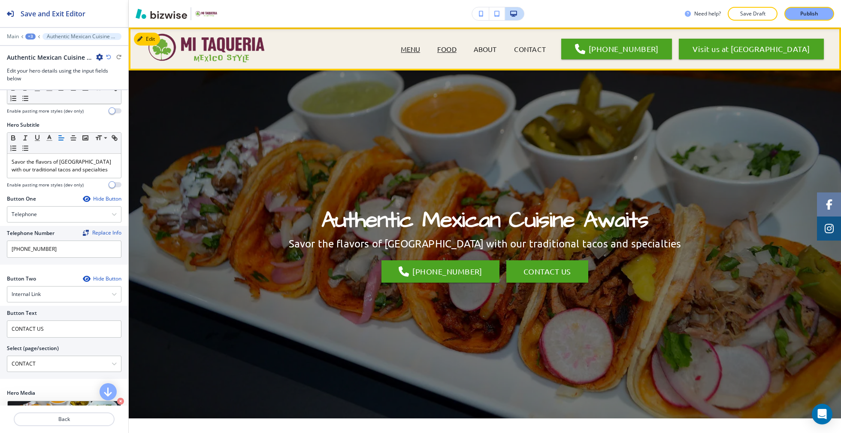
click at [457, 50] on p "FOOD" at bounding box center [446, 49] width 19 height 10
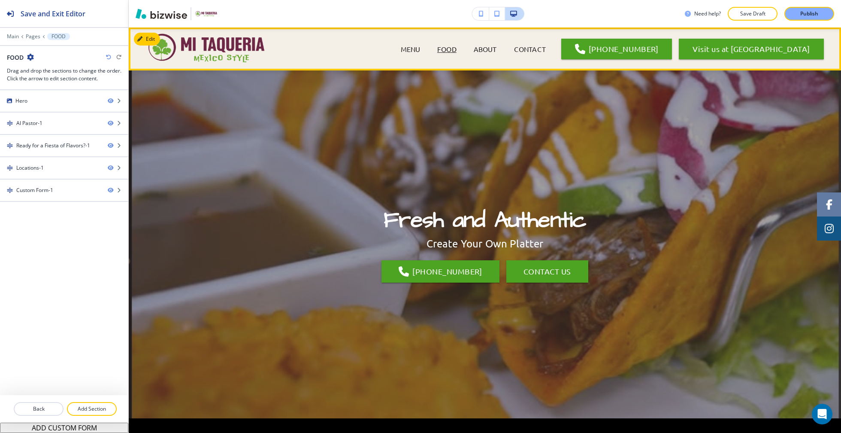
click at [506, 43] on span "ABOUT" at bounding box center [485, 49] width 40 height 34
click at [497, 51] on p "ABOUT" at bounding box center [485, 49] width 23 height 10
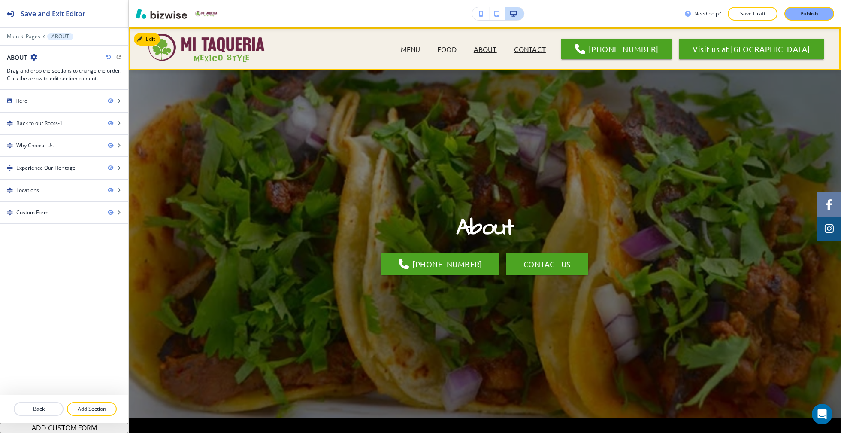
click at [546, 48] on p "CONTACT" at bounding box center [530, 49] width 32 height 10
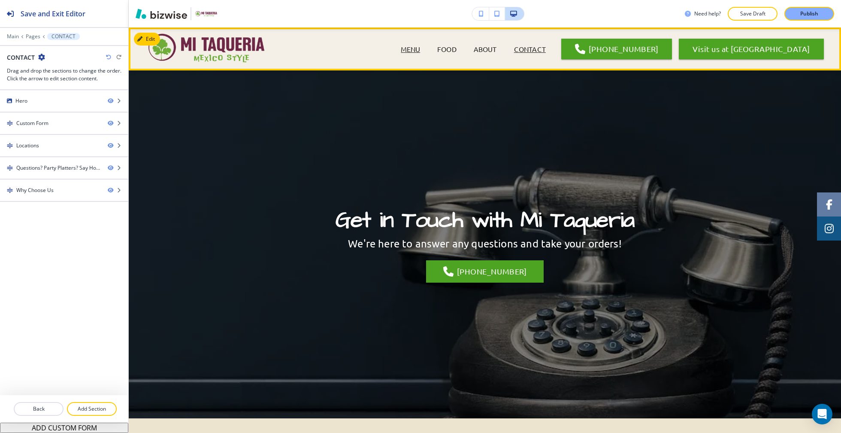
click at [420, 49] on p "MENU" at bounding box center [410, 49] width 19 height 10
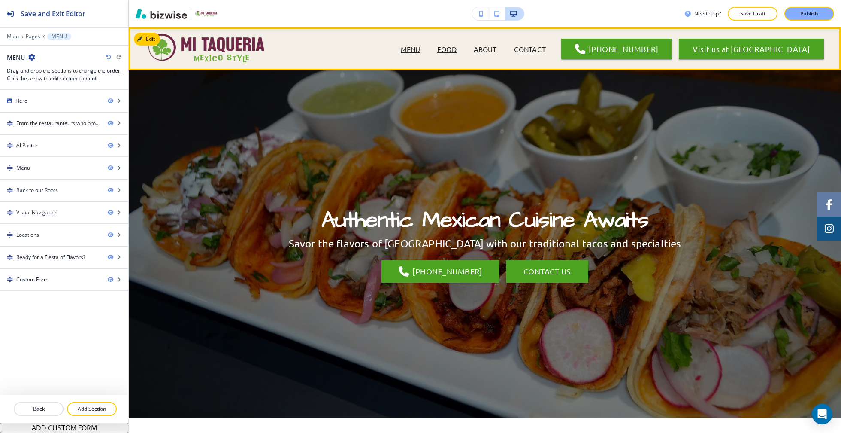
click at [457, 47] on p "FOOD" at bounding box center [446, 49] width 19 height 10
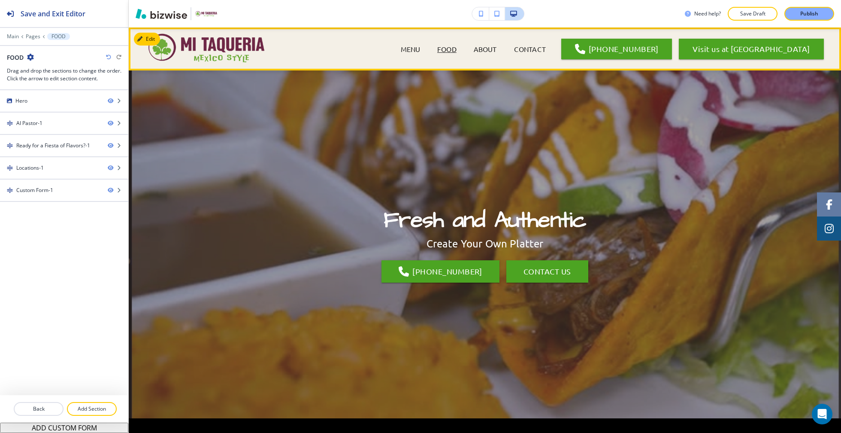
click at [429, 42] on span "MENU" at bounding box center [410, 49] width 36 height 34
click at [420, 53] on p "MENU" at bounding box center [410, 49] width 19 height 10
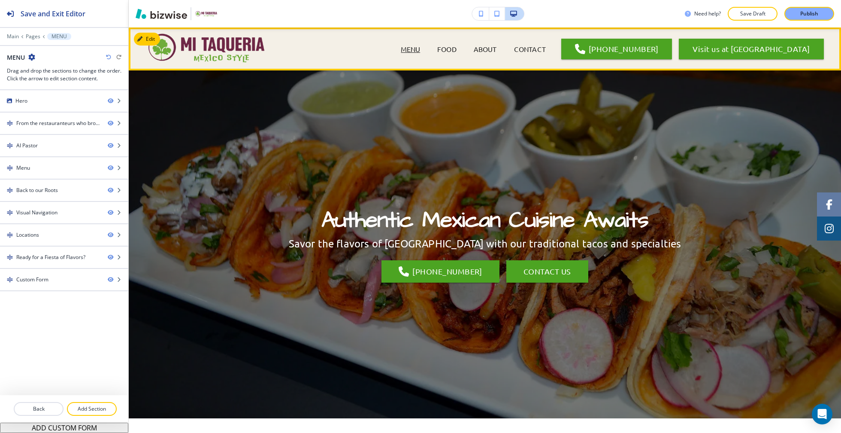
click at [224, 41] on img at bounding box center [208, 49] width 124 height 34
click at [151, 41] on button "Edit Navigation Bar" at bounding box center [166, 39] width 65 height 13
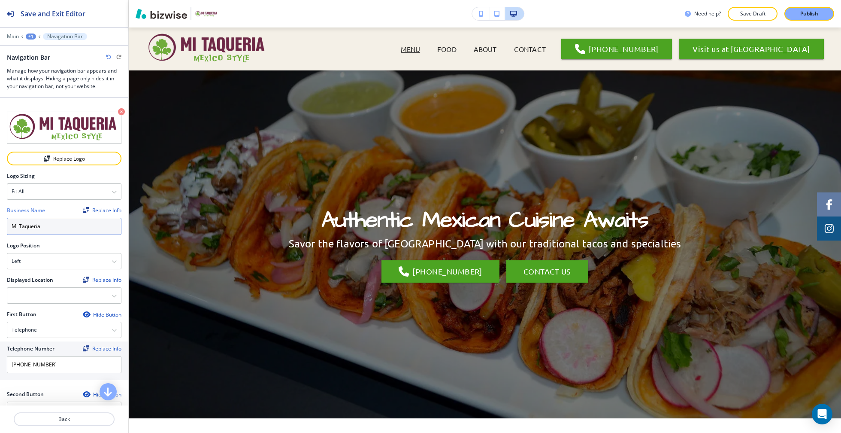
drag, startPoint x: 48, startPoint y: 229, endPoint x: 6, endPoint y: 227, distance: 42.5
click at [6, 227] on div "Crop Replace Logo Logo Sizing Fit all Fit all Fit to length Business Name Repla…" at bounding box center [64, 302] width 128 height 408
